Goal: Find specific page/section: Find specific page/section

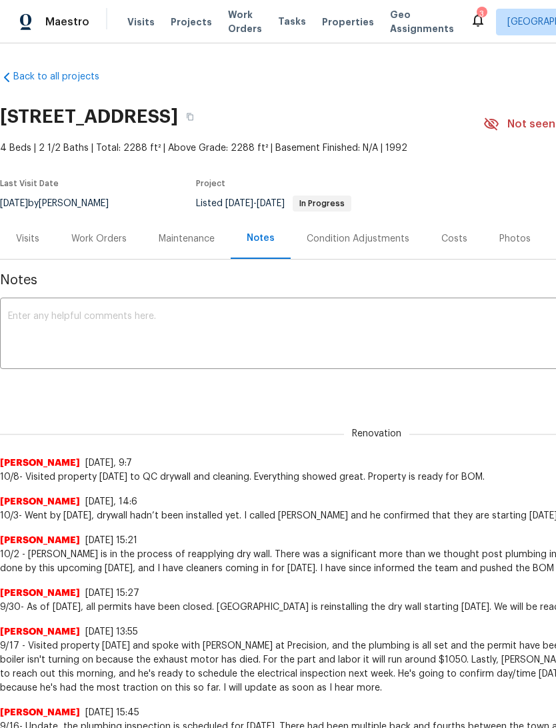
click at [324, 29] on span "Properties" at bounding box center [348, 22] width 52 height 14
